Goal: Find specific page/section: Find specific page/section

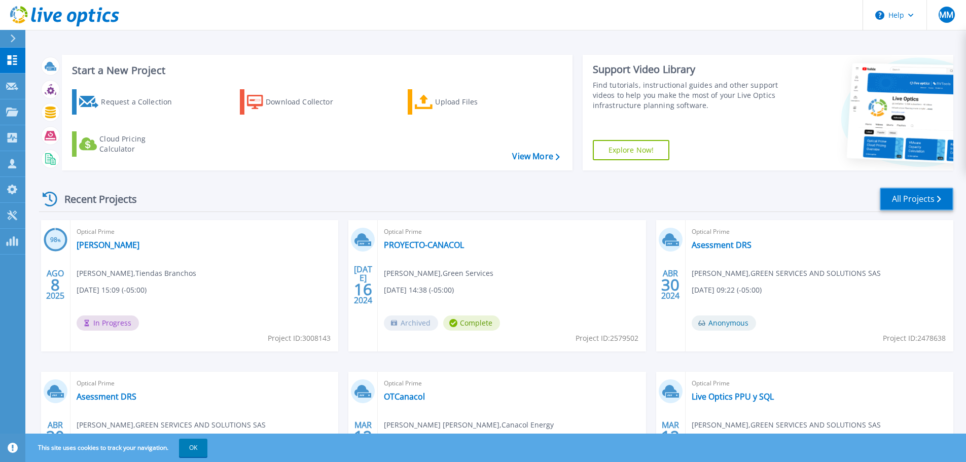
click at [896, 195] on link "All Projects" at bounding box center [917, 199] width 74 height 23
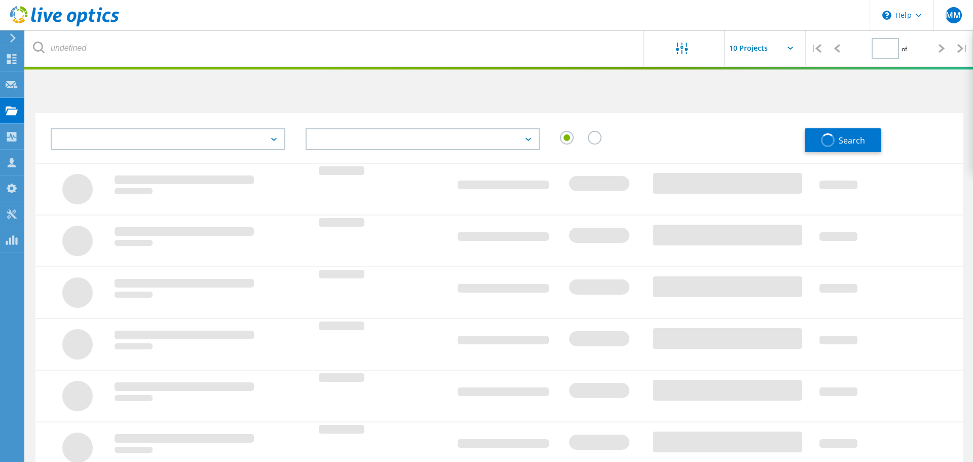
type input "1"
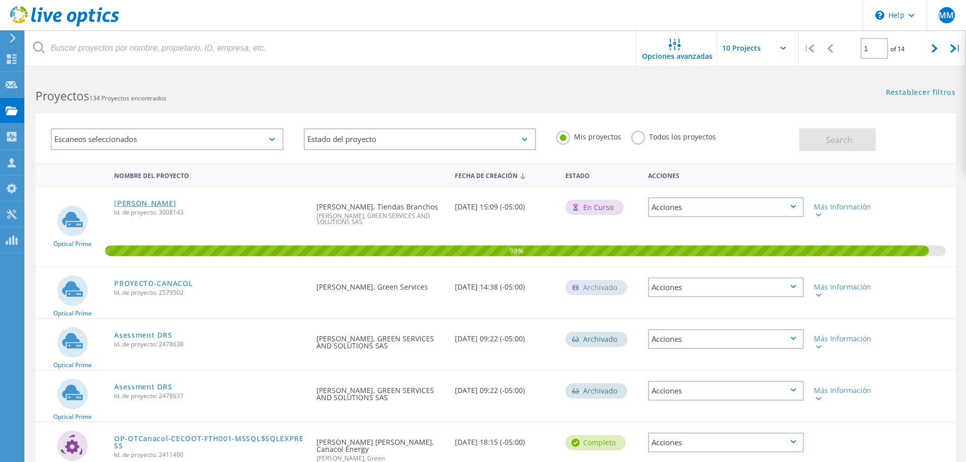
click at [124, 201] on link "[PERSON_NAME]" at bounding box center [145, 203] width 62 height 7
